Goal: Task Accomplishment & Management: Manage account settings

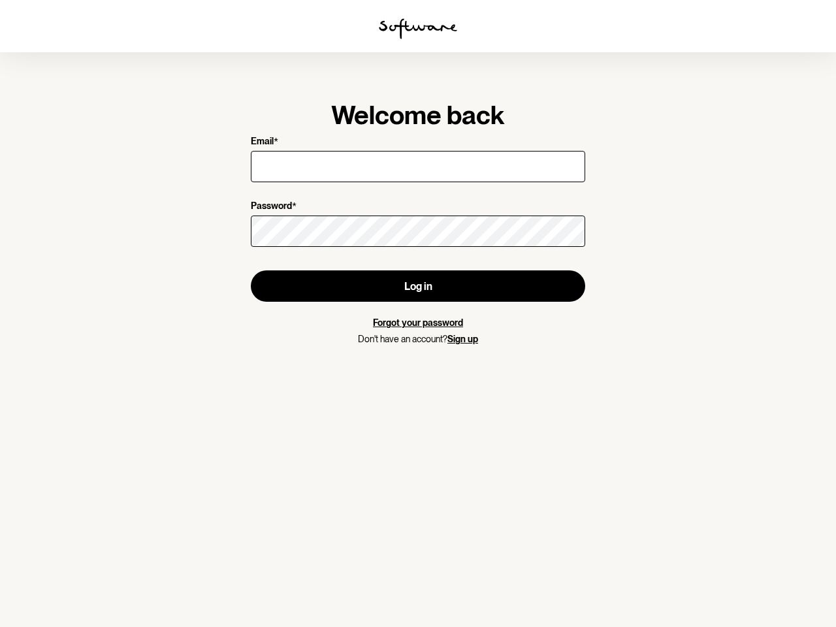
click at [418, 29] on img at bounding box center [418, 28] width 78 height 21
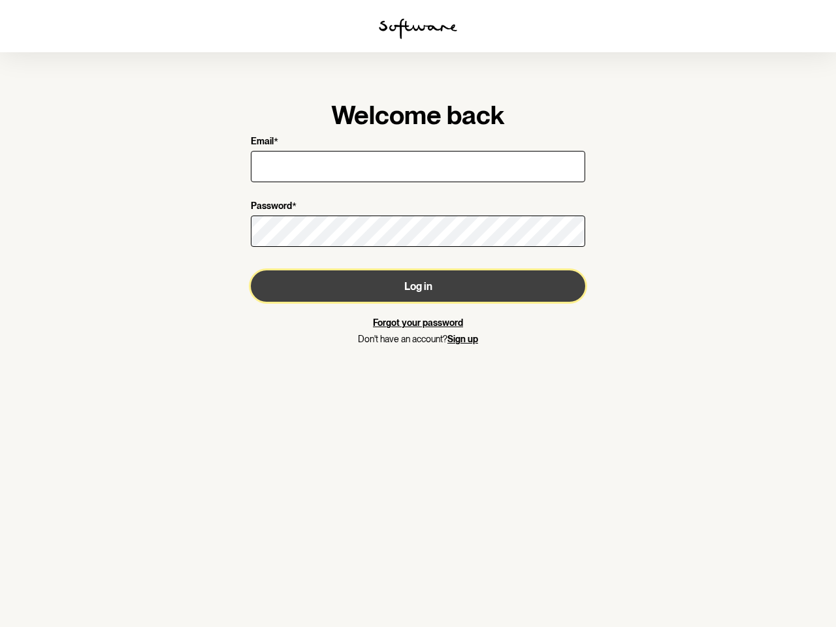
click at [418, 286] on button "Log in" at bounding box center [418, 285] width 335 height 31
